Goal: Check status: Check status

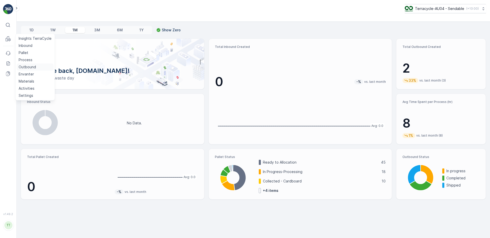
click at [26, 65] on p "Outbound" at bounding box center [27, 67] width 17 height 5
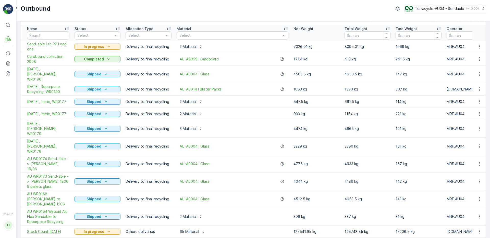
scroll to position [17, 0]
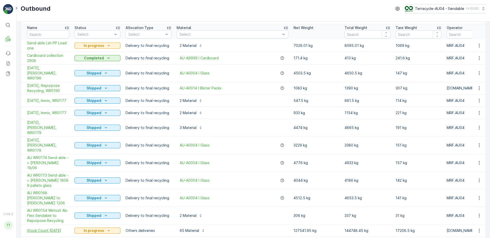
click at [50, 228] on span "Stock Count [DATE]" at bounding box center [48, 230] width 42 height 5
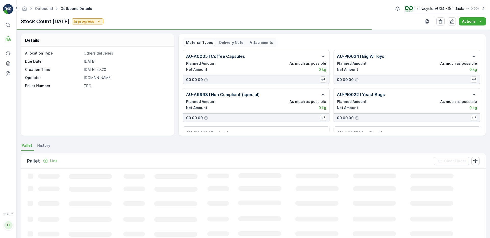
click at [41, 145] on span "History" at bounding box center [43, 145] width 13 height 5
click at [27, 145] on span "Pallet" at bounding box center [27, 145] width 10 height 5
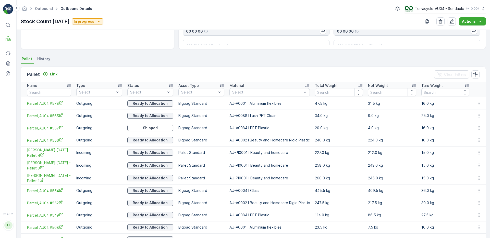
scroll to position [78, 0]
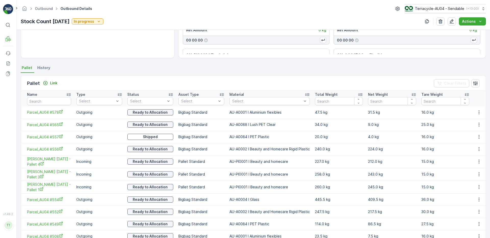
click at [162, 93] on div "Status" at bounding box center [150, 94] width 46 height 5
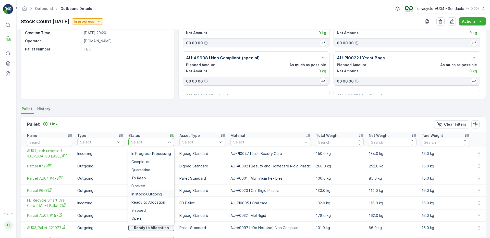
scroll to position [31, 0]
click at [141, 203] on span "Shipped" at bounding box center [138, 204] width 14 height 4
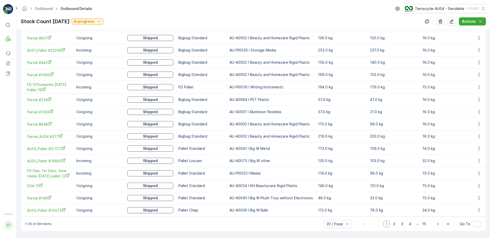
scroll to position [214, 0]
